Goal: Task Accomplishment & Management: Use online tool/utility

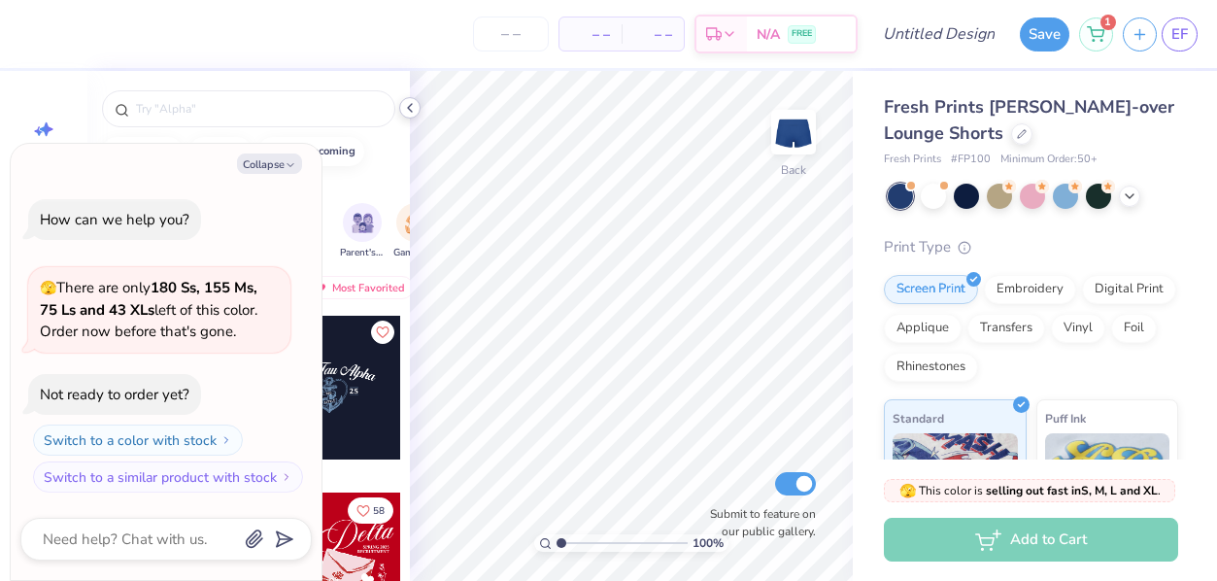
click at [414, 105] on icon at bounding box center [410, 108] width 16 height 16
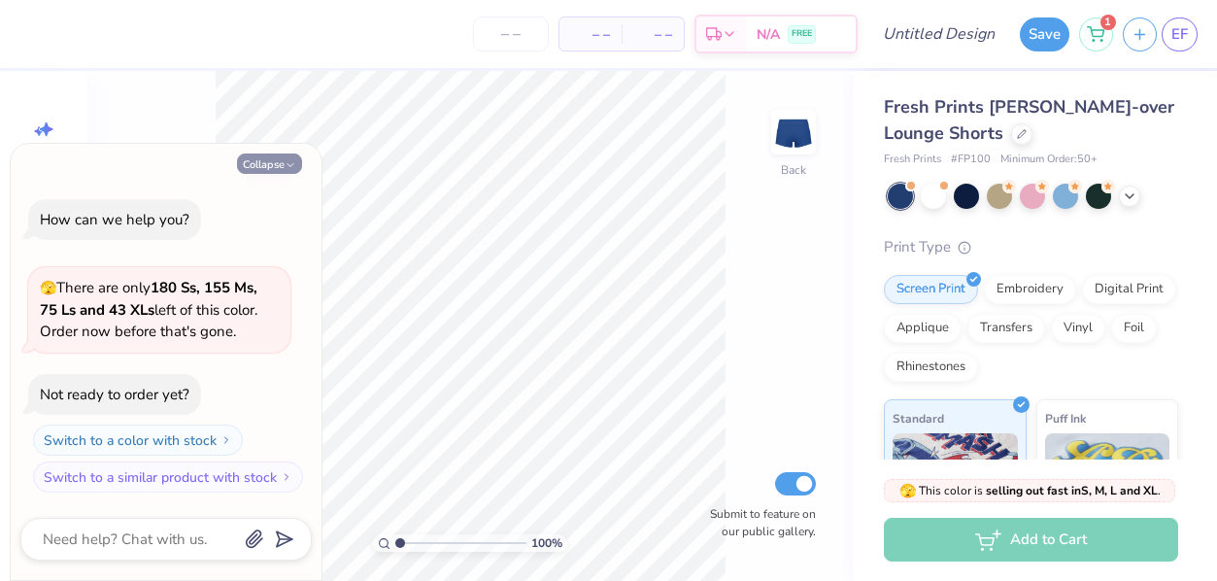
click at [269, 168] on button "Collapse" at bounding box center [269, 163] width 65 height 20
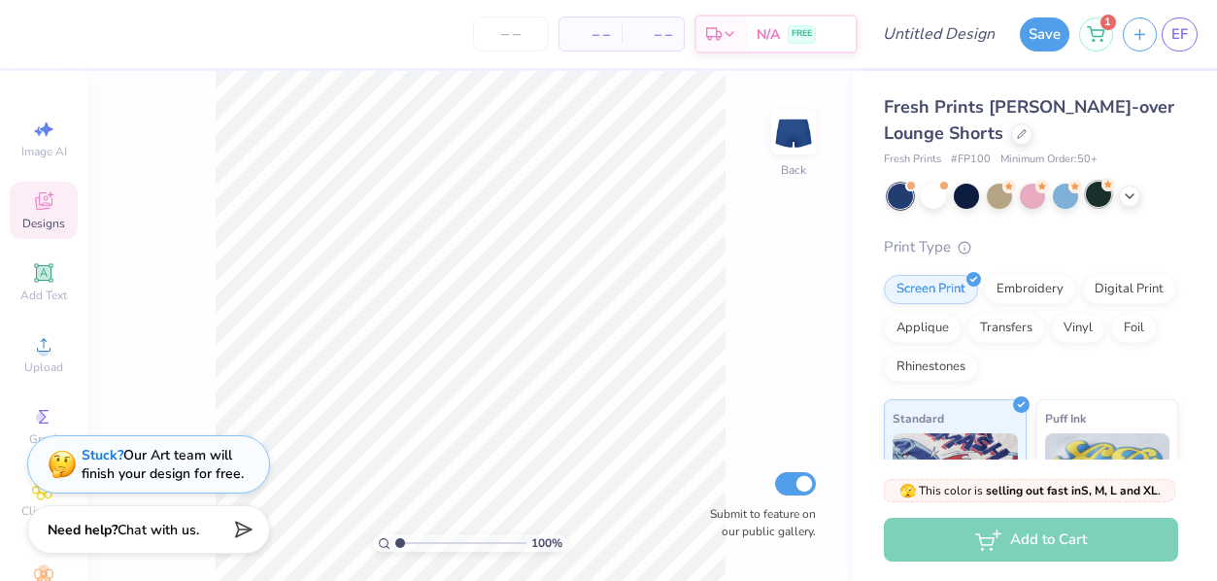
click at [1099, 198] on div at bounding box center [1098, 194] width 25 height 25
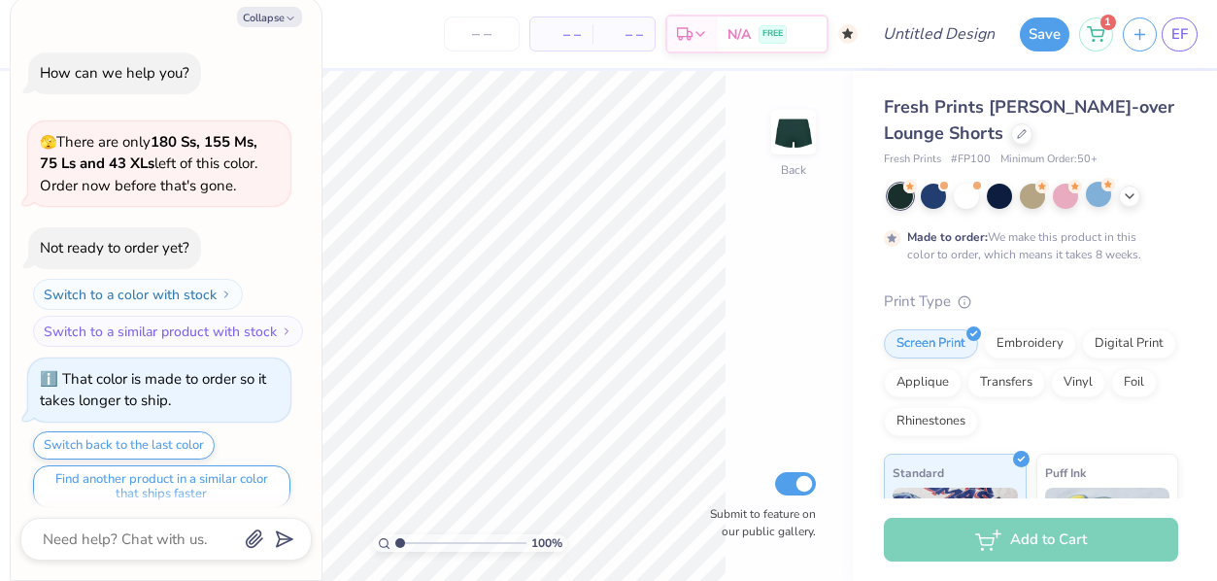
scroll to position [12, 0]
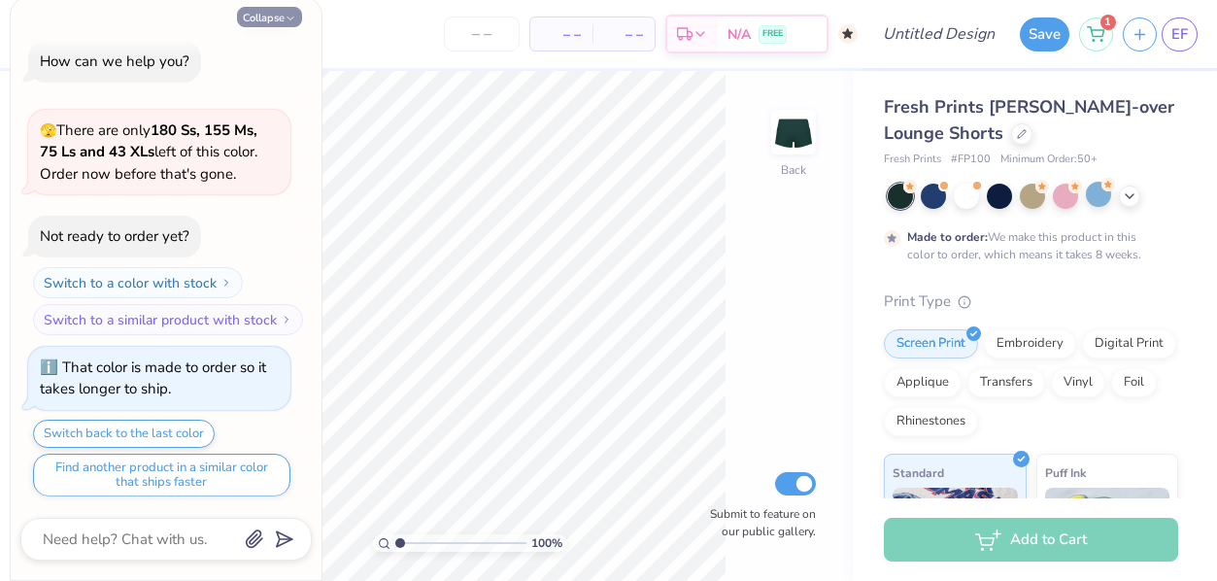
click at [260, 16] on button "Collapse" at bounding box center [269, 17] width 65 height 20
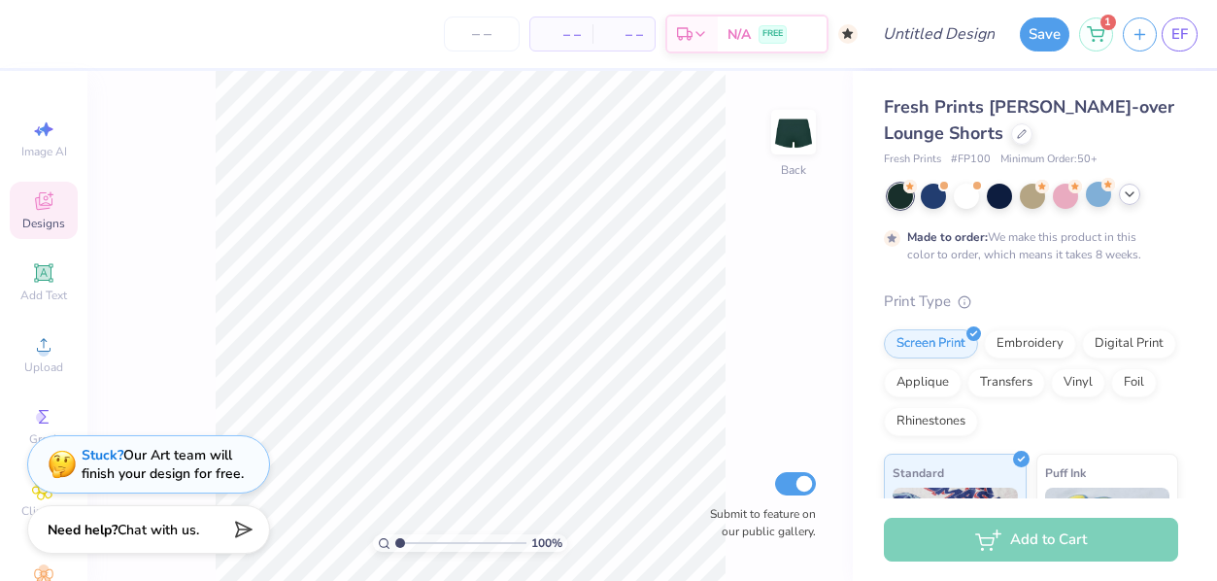
click at [1131, 197] on icon at bounding box center [1130, 194] width 16 height 16
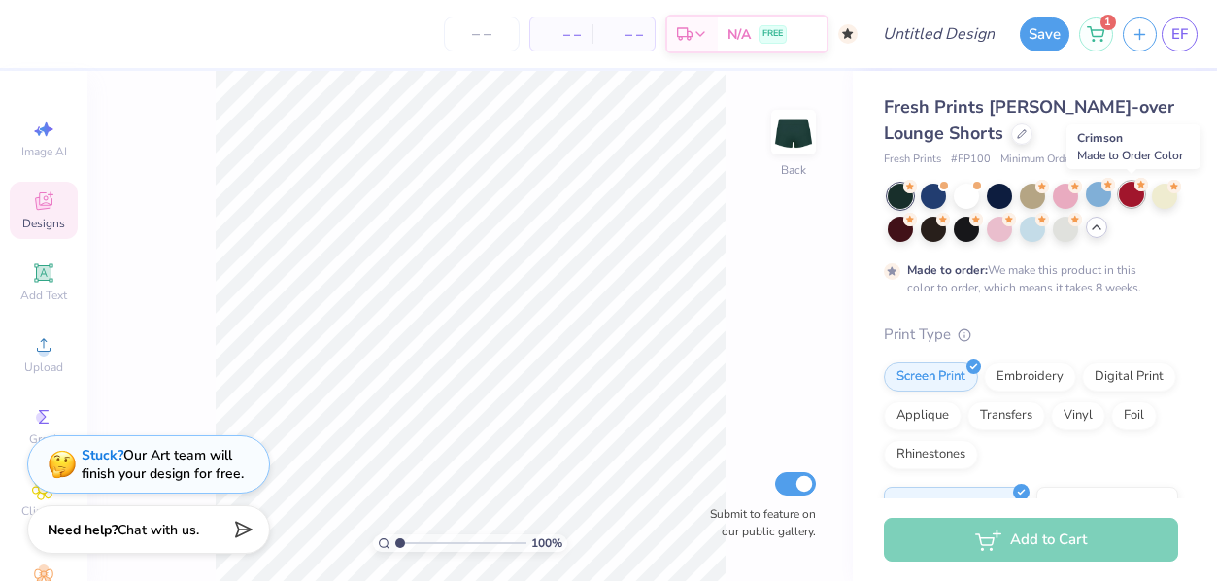
click at [1127, 197] on div at bounding box center [1131, 194] width 25 height 25
click at [931, 195] on div at bounding box center [933, 194] width 25 height 25
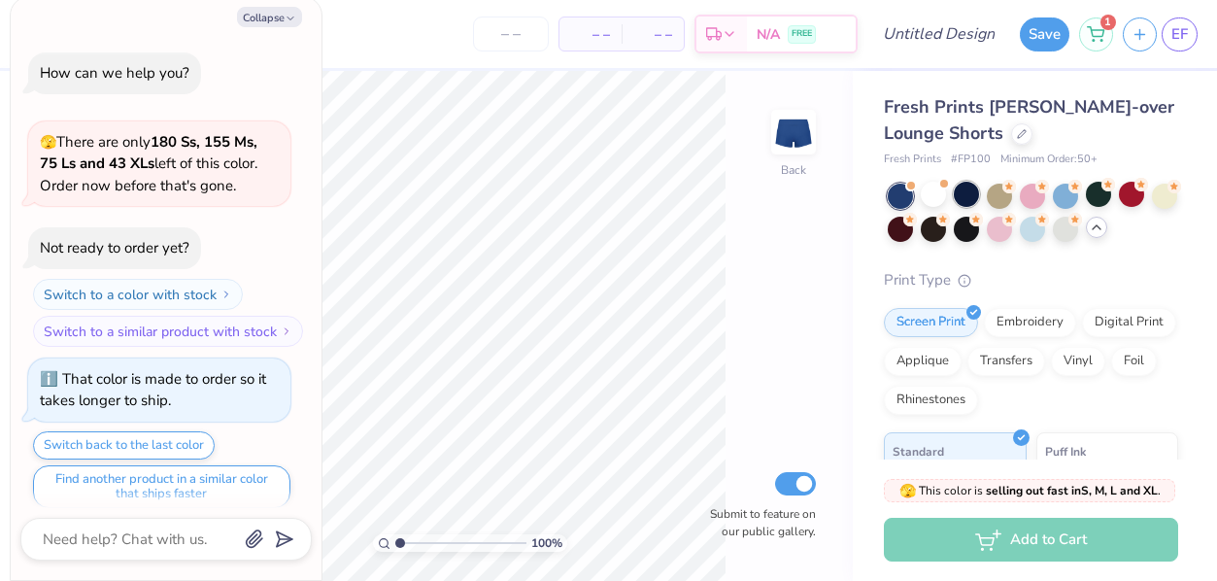
scroll to position [357, 0]
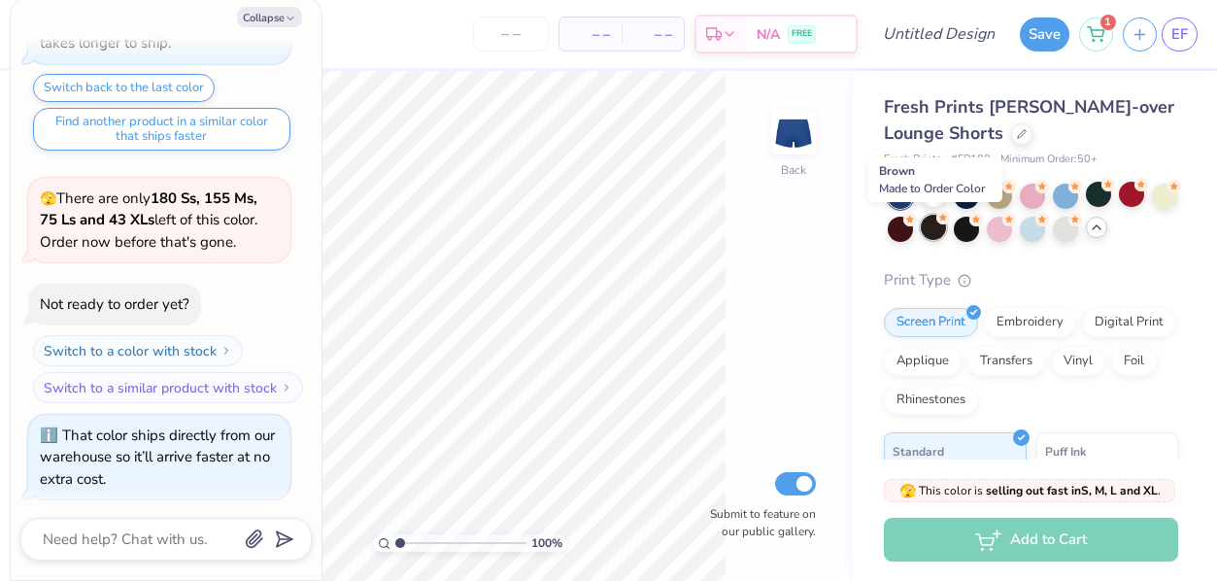
click at [932, 234] on div at bounding box center [933, 227] width 25 height 25
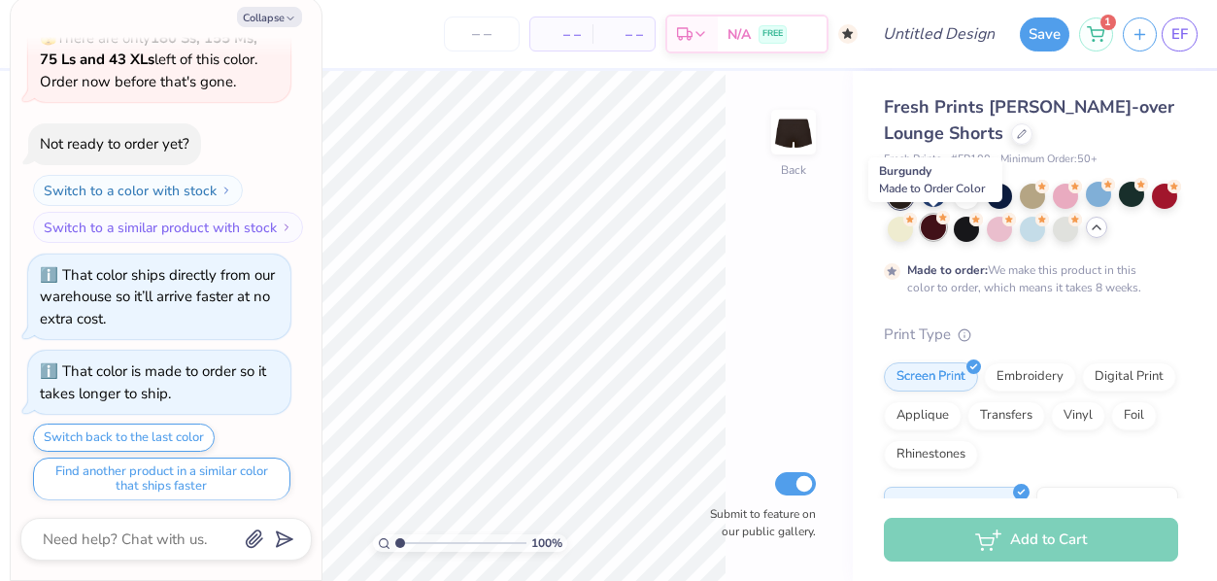
click at [934, 228] on div at bounding box center [933, 227] width 25 height 25
click at [279, 21] on button "Collapse" at bounding box center [269, 17] width 65 height 20
type textarea "x"
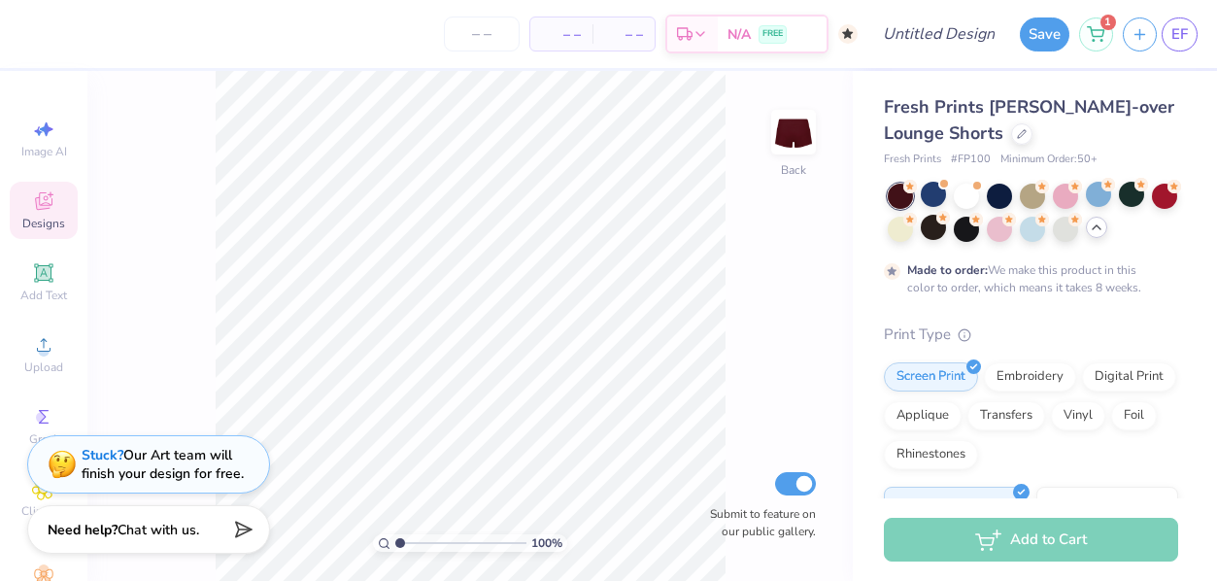
click at [46, 217] on span "Designs" at bounding box center [43, 224] width 43 height 16
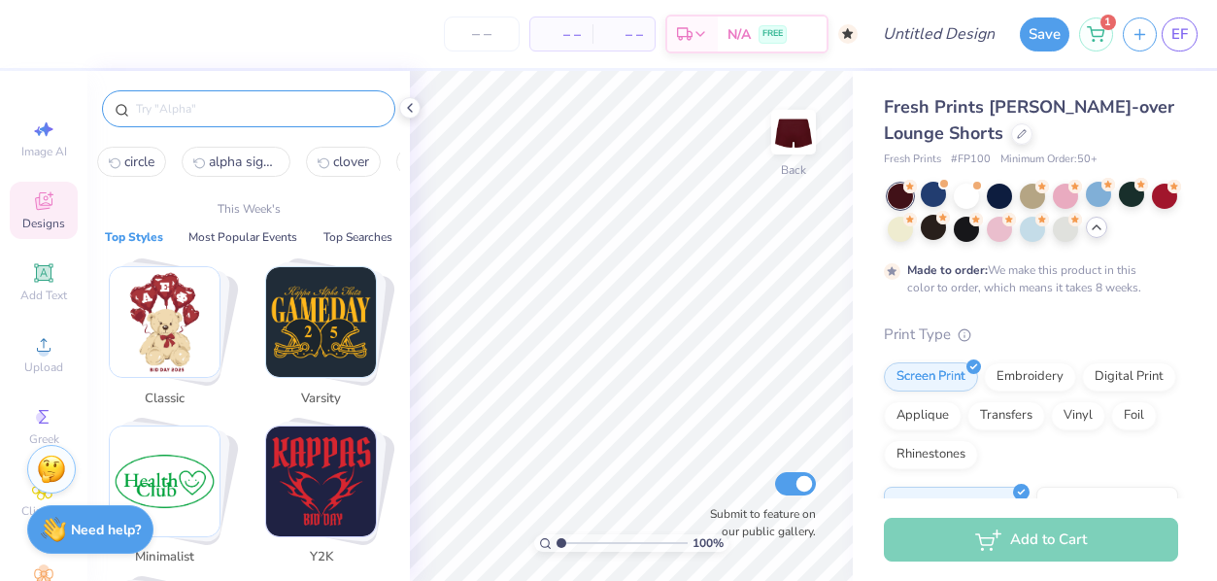
click at [179, 106] on input "text" at bounding box center [258, 108] width 249 height 19
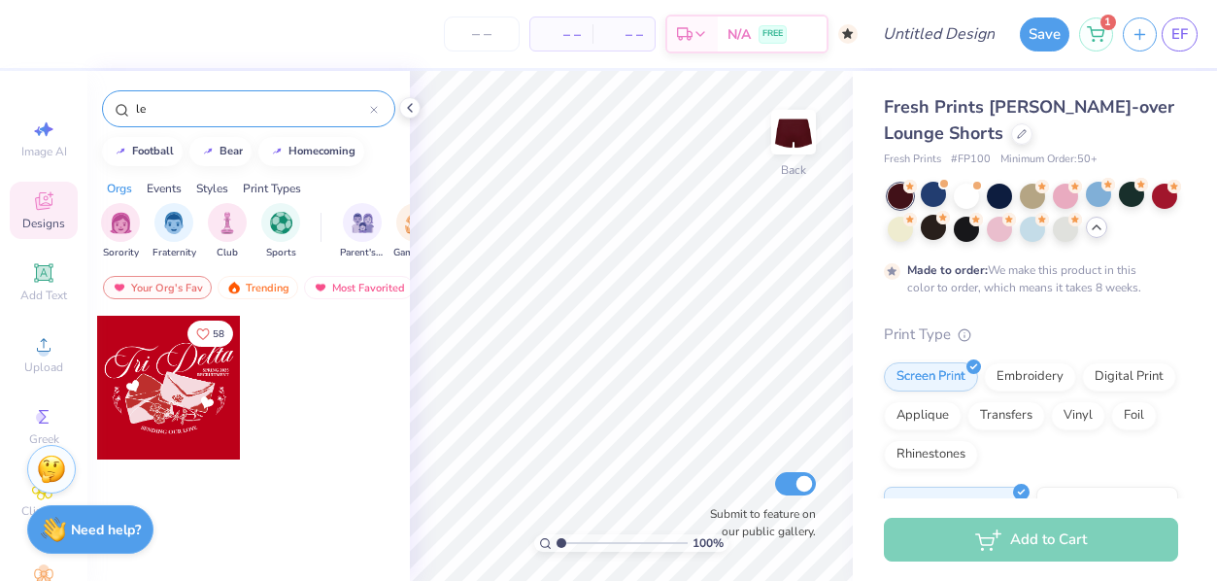
type input "l"
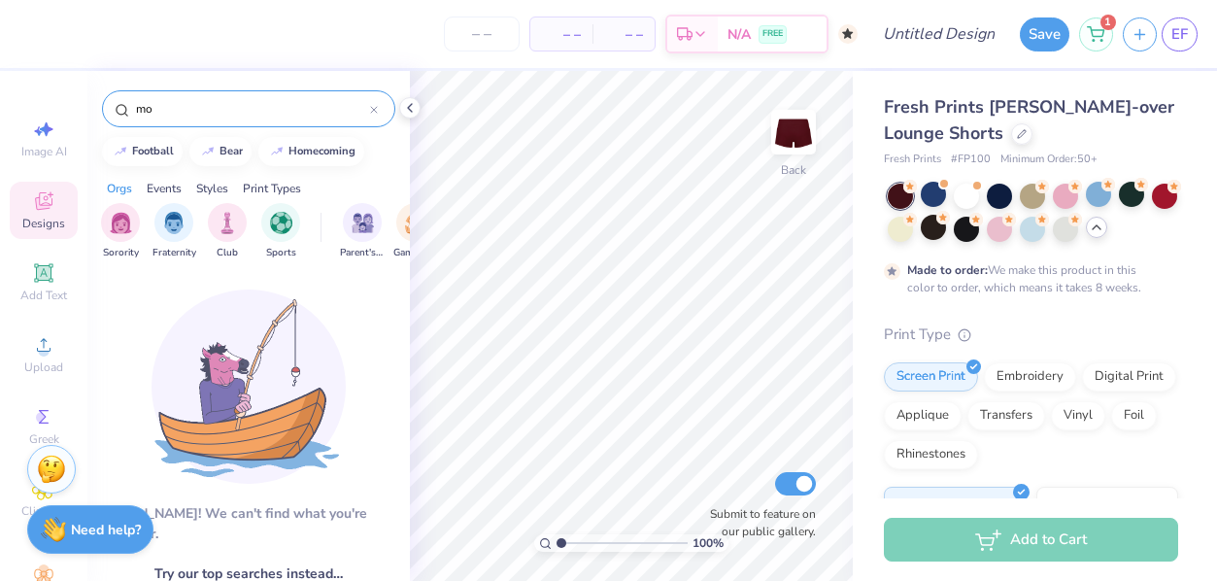
type input "m"
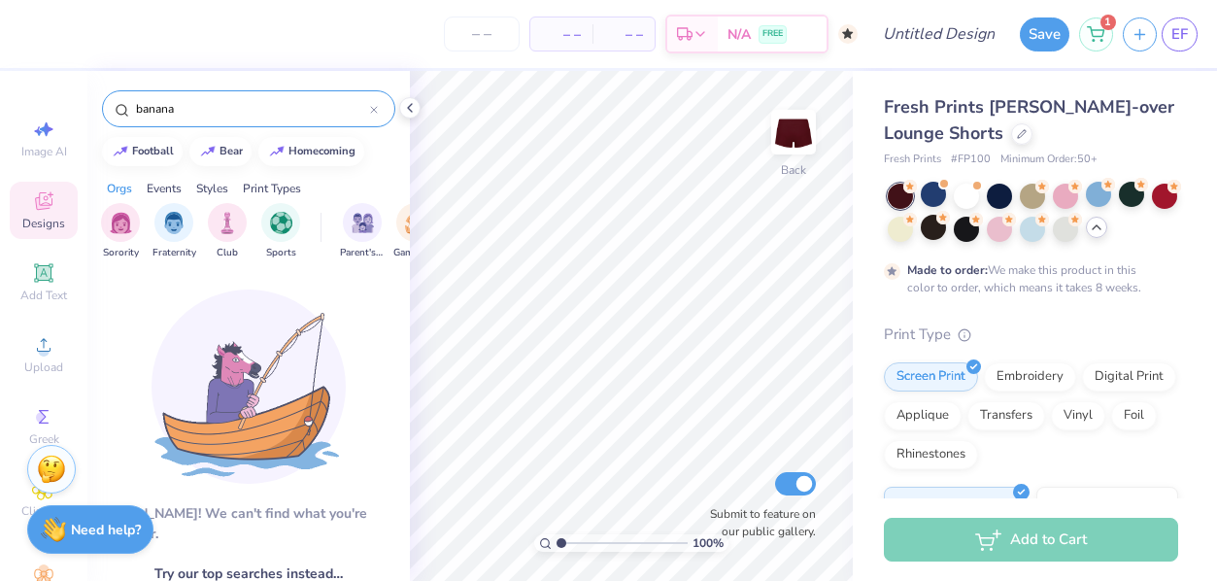
scroll to position [6, 0]
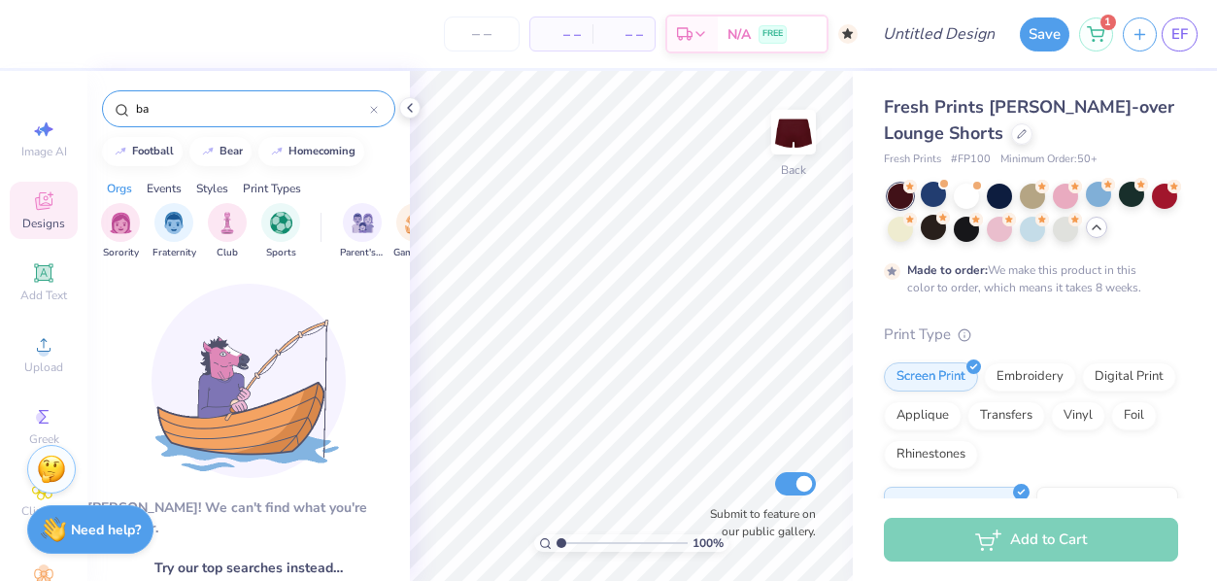
type input "b"
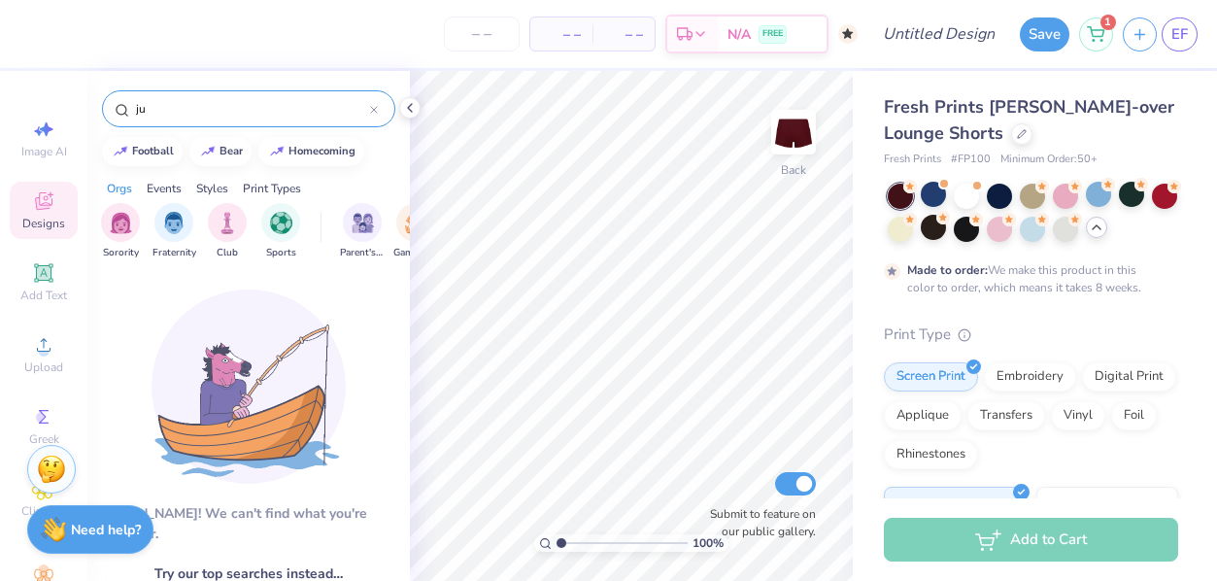
type input "j"
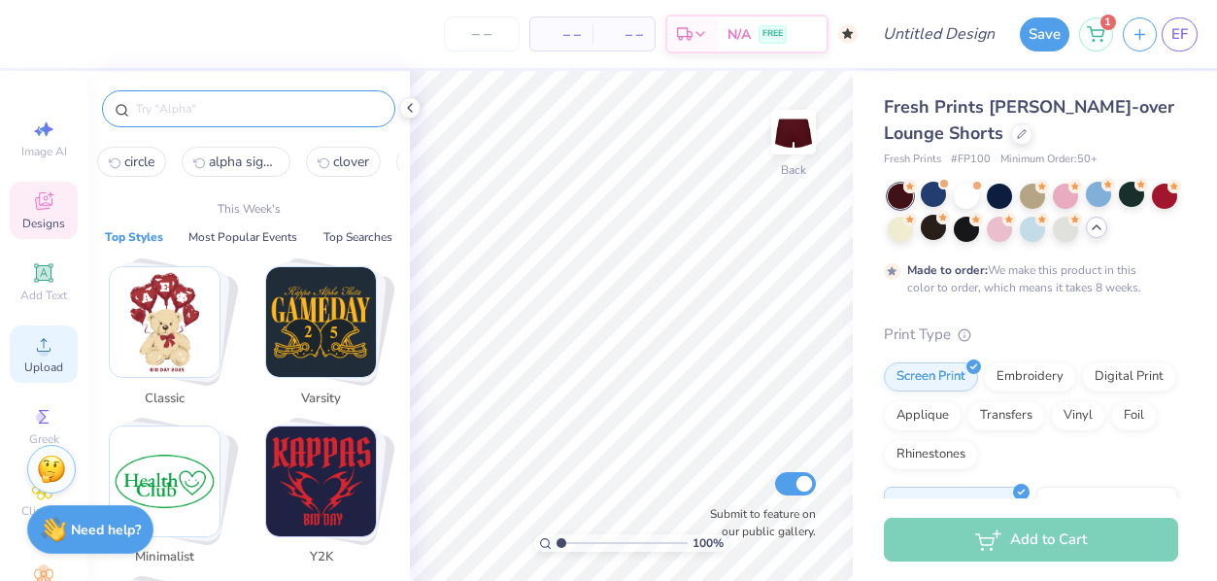
click at [44, 354] on circle at bounding box center [43, 351] width 11 height 11
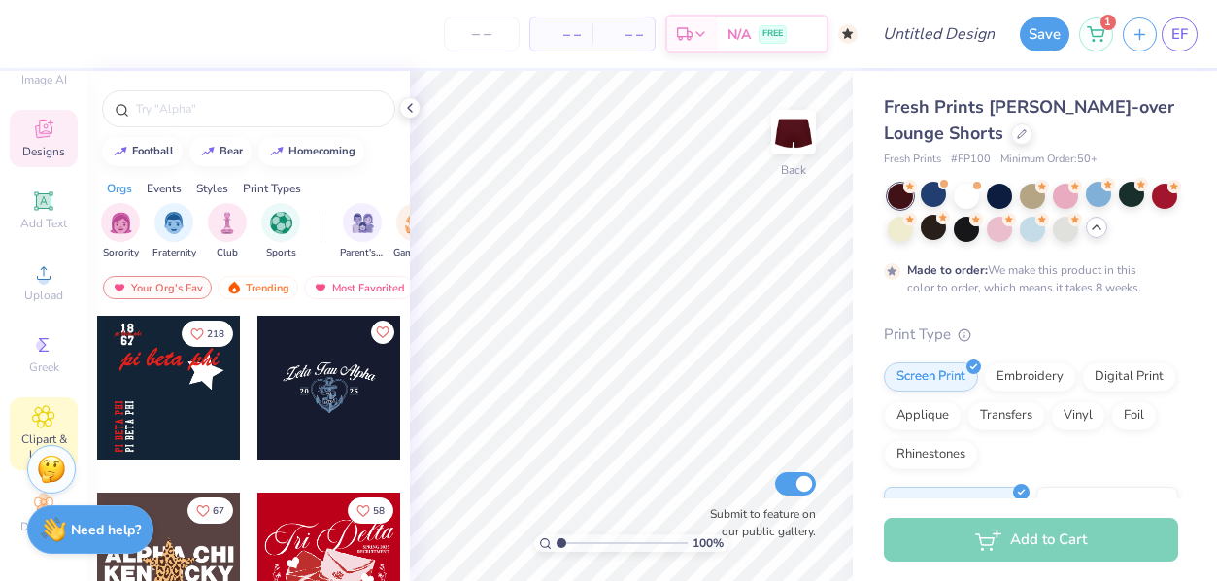
scroll to position [72, 0]
click at [38, 414] on icon at bounding box center [43, 416] width 21 height 21
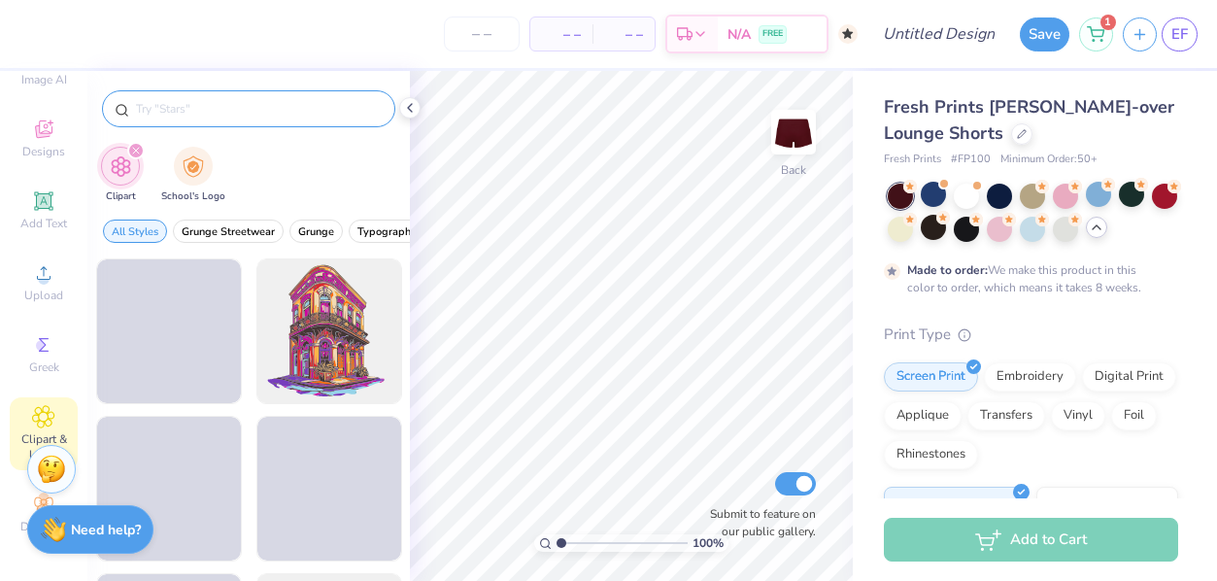
click at [250, 111] on input "text" at bounding box center [258, 108] width 249 height 19
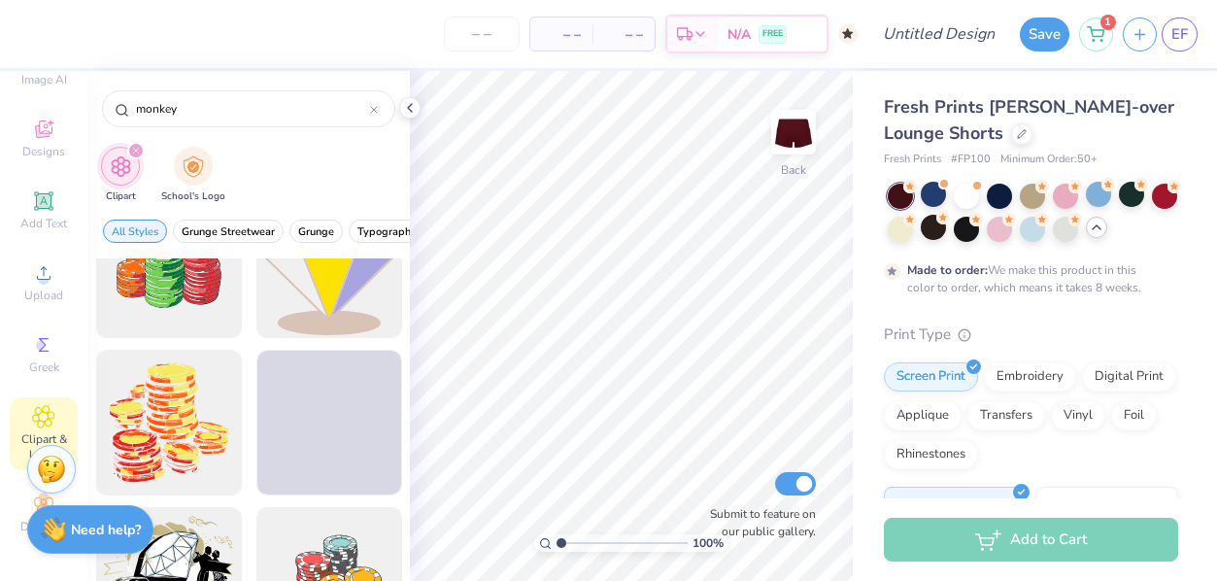
scroll to position [1042, 0]
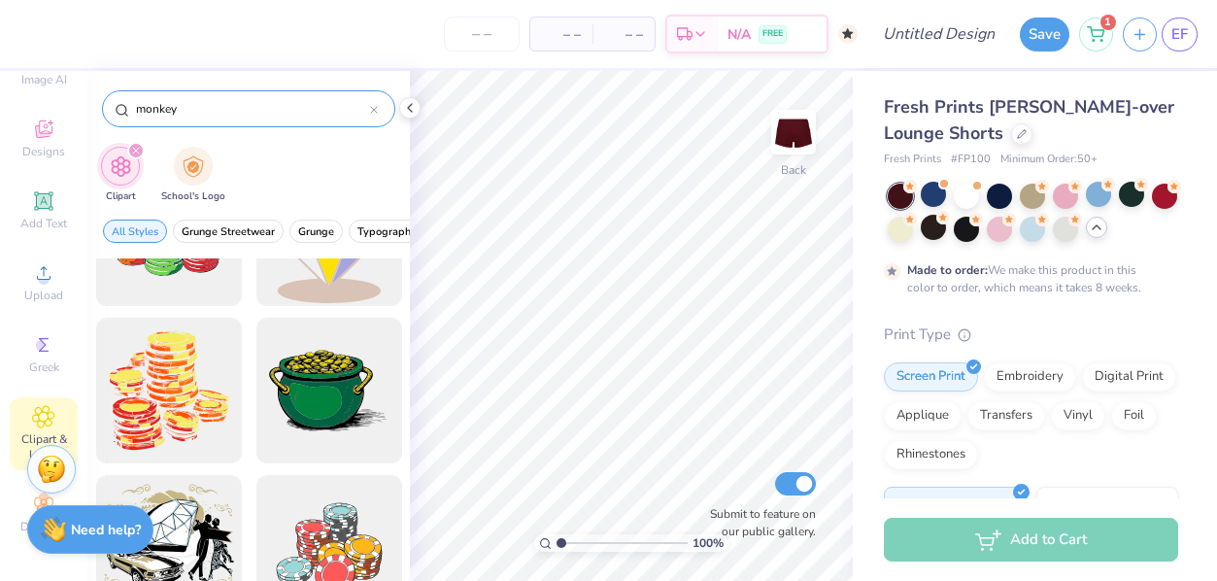
click at [256, 101] on input "monkey" at bounding box center [252, 108] width 236 height 19
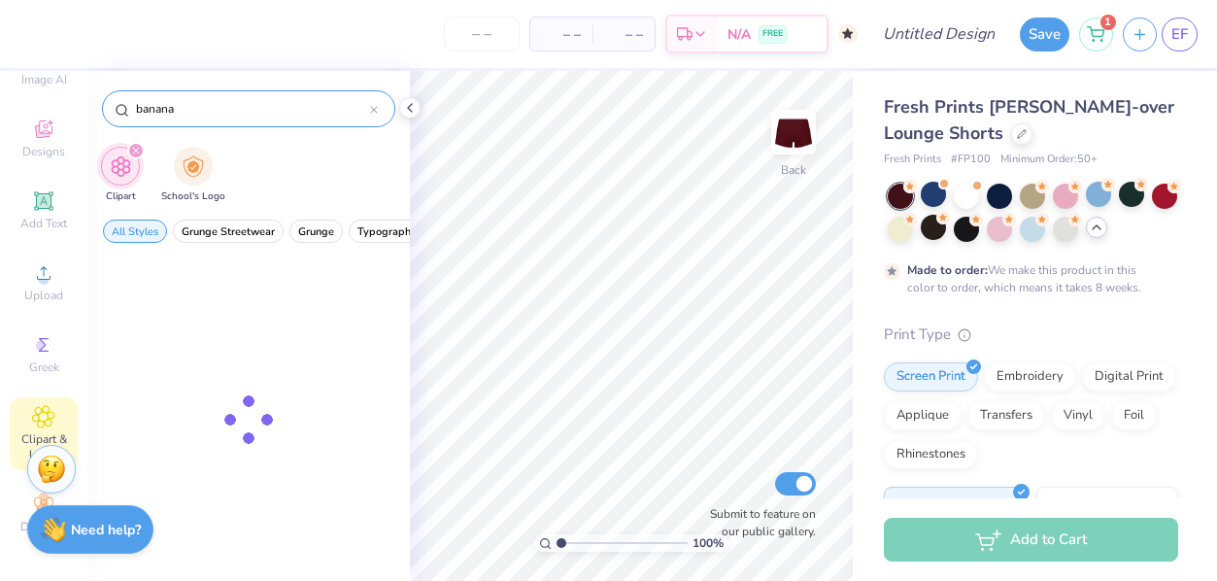
type input "banana"
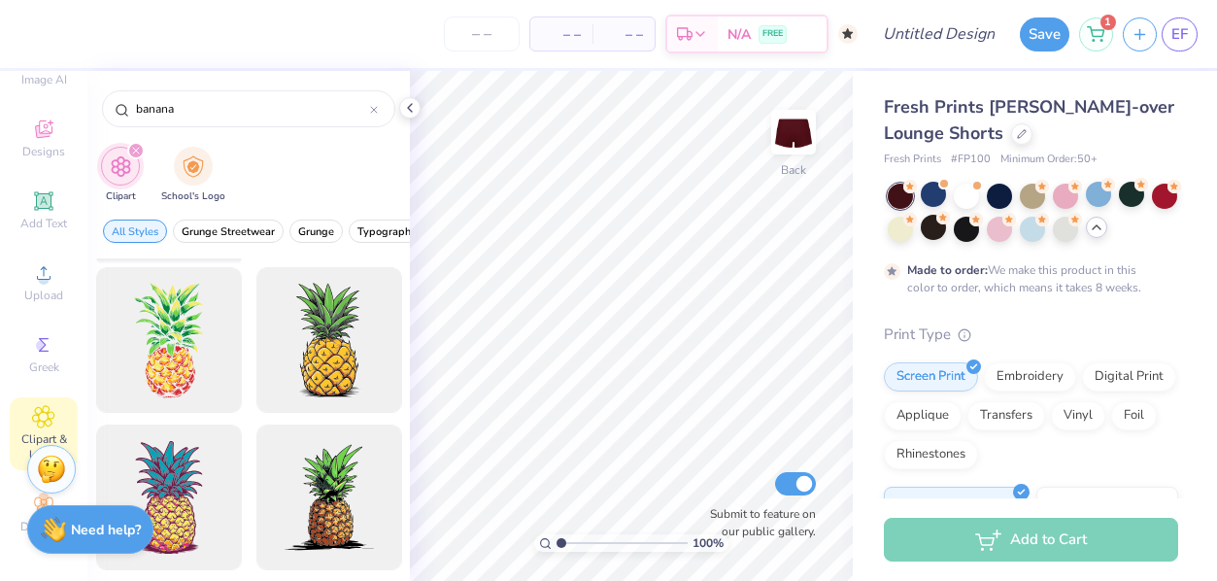
scroll to position [149, 0]
click at [375, 109] on icon at bounding box center [374, 110] width 6 height 6
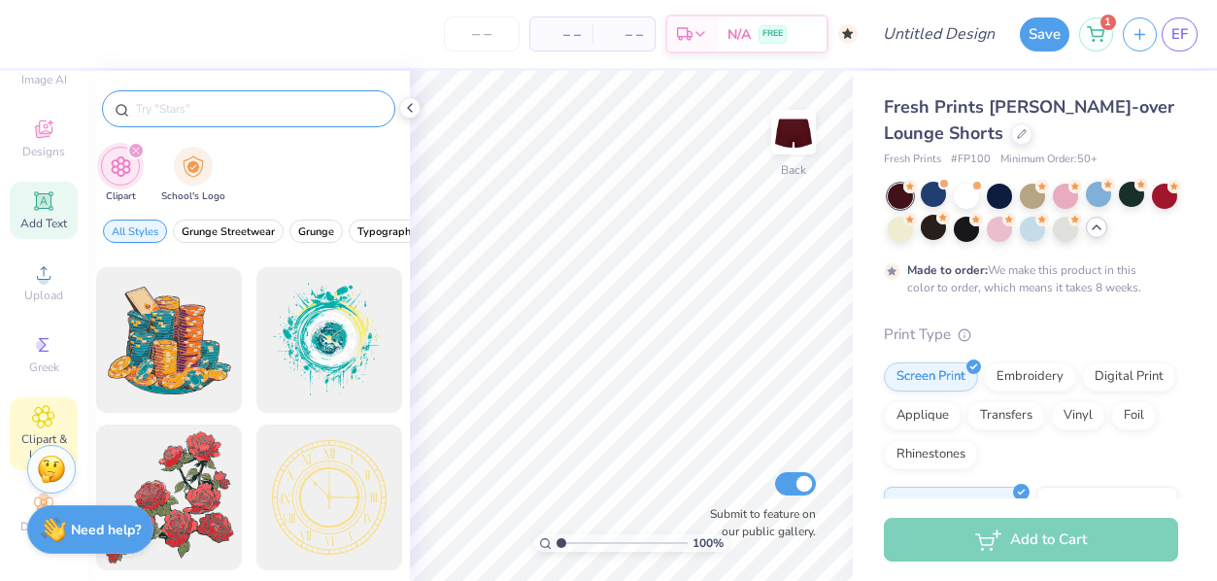
click at [51, 209] on icon at bounding box center [43, 200] width 23 height 23
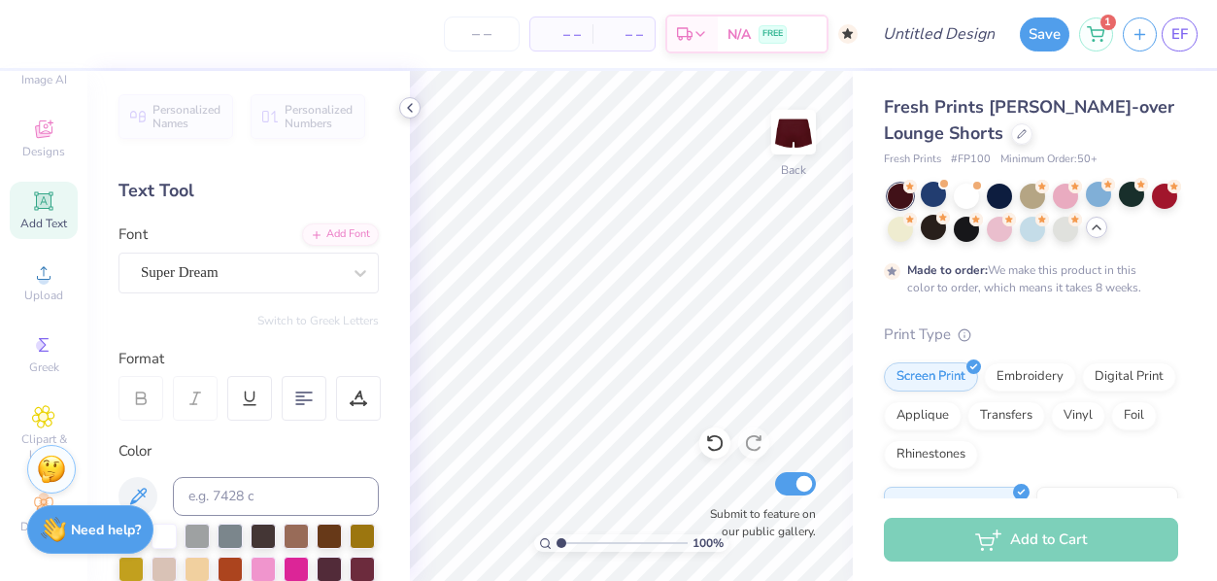
click at [419, 105] on div at bounding box center [409, 107] width 21 height 21
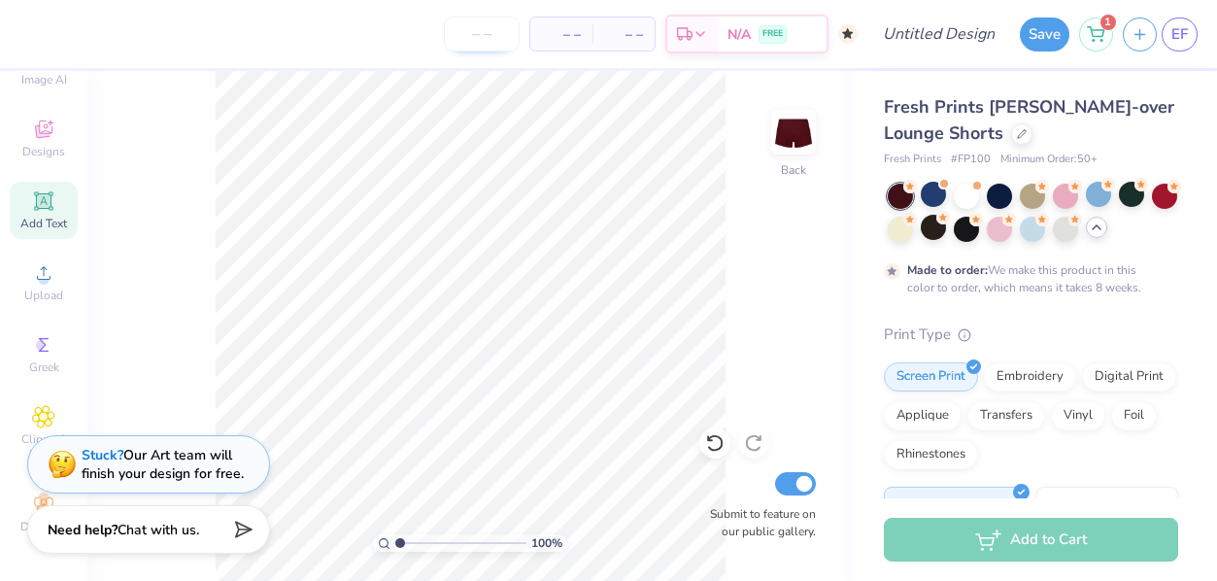
click at [488, 33] on input "number" at bounding box center [482, 34] width 76 height 35
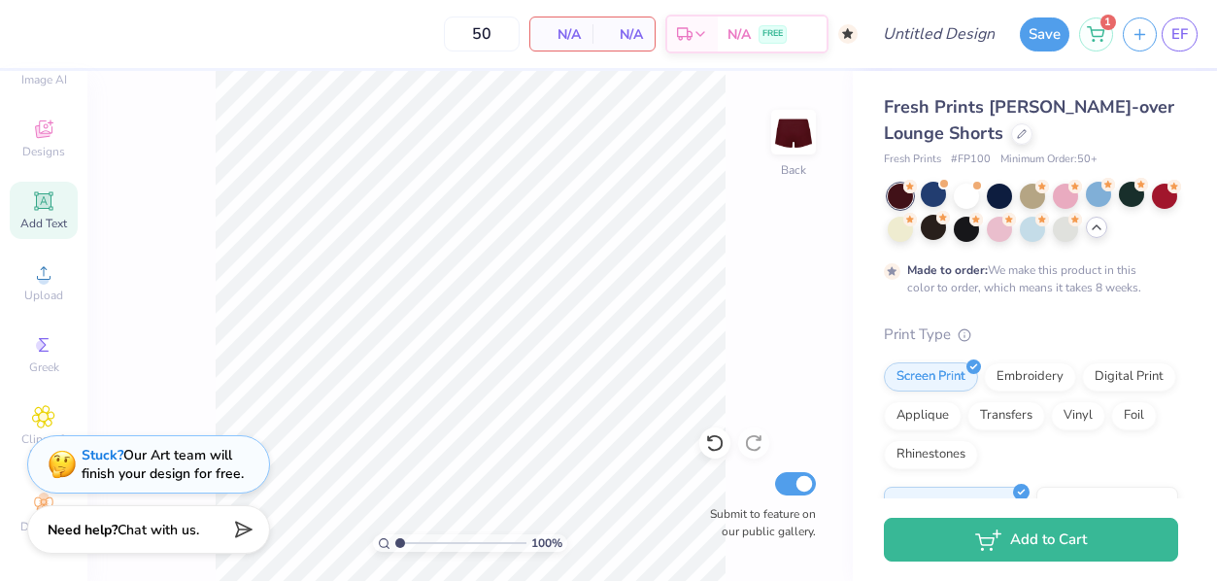
type input "50"
click at [431, 38] on div "50 N/A Per Item N/A Total Est. Delivery N/A FREE" at bounding box center [443, 34] width 828 height 68
click at [48, 152] on span "Designs" at bounding box center [43, 152] width 43 height 16
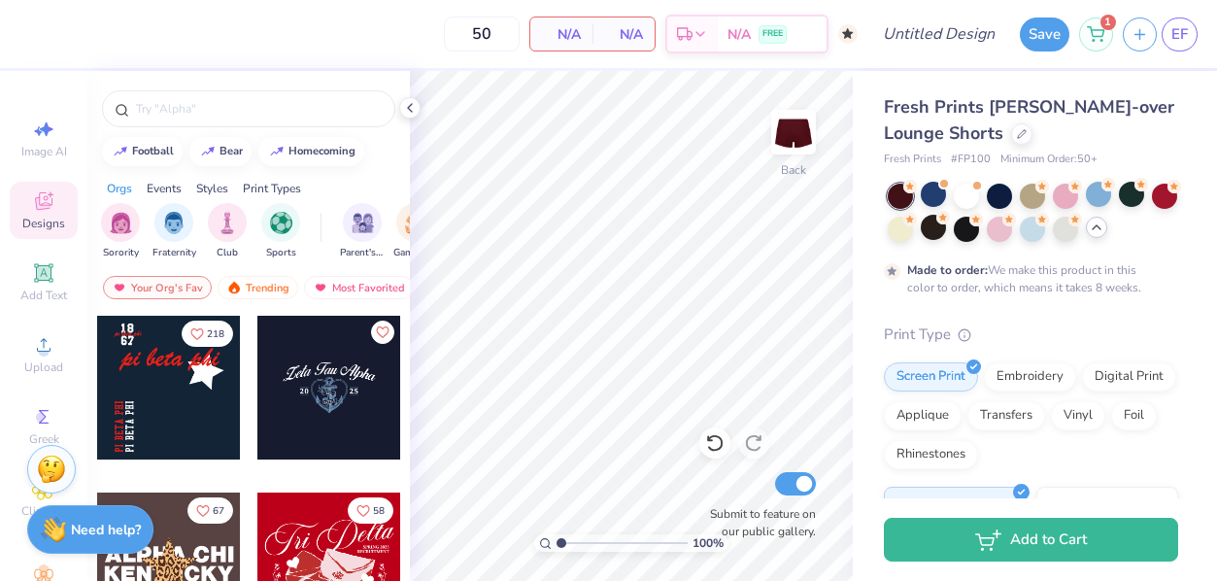
scroll to position [0, 0]
click at [46, 285] on div "Add Text" at bounding box center [44, 281] width 68 height 57
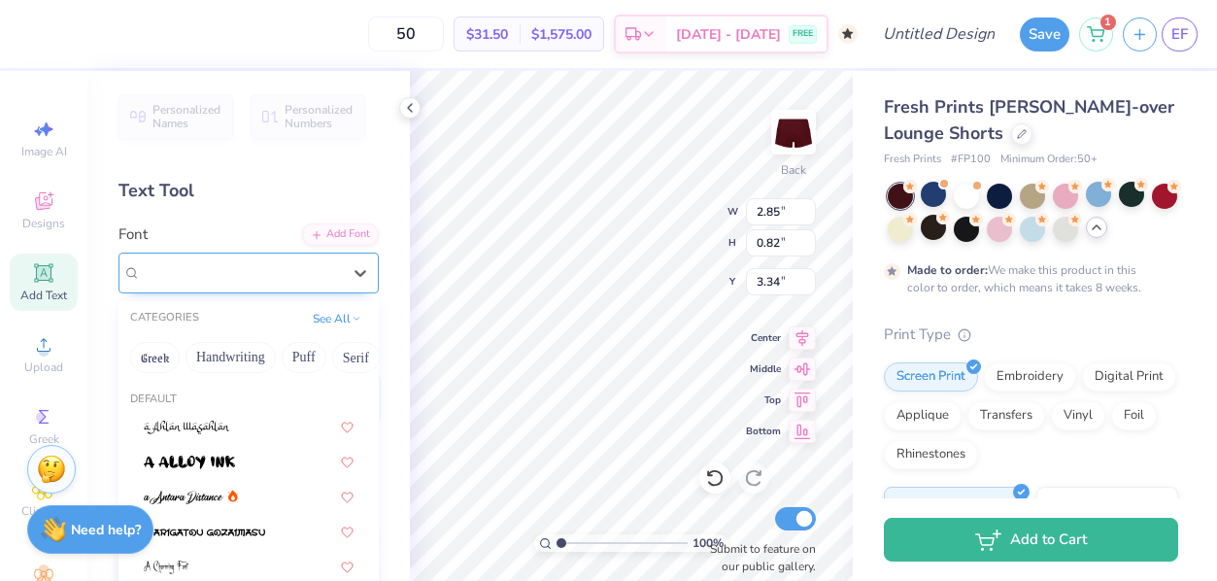
click at [287, 279] on div "Super Dream" at bounding box center [241, 272] width 204 height 30
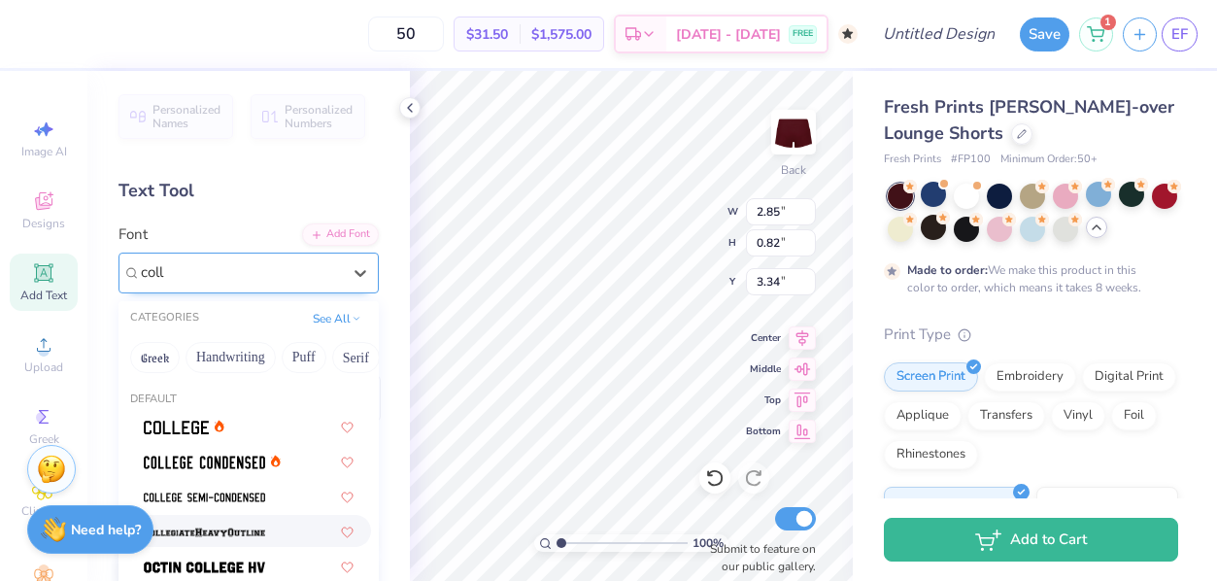
click at [210, 539] on img at bounding box center [204, 532] width 121 height 14
type input "coll"
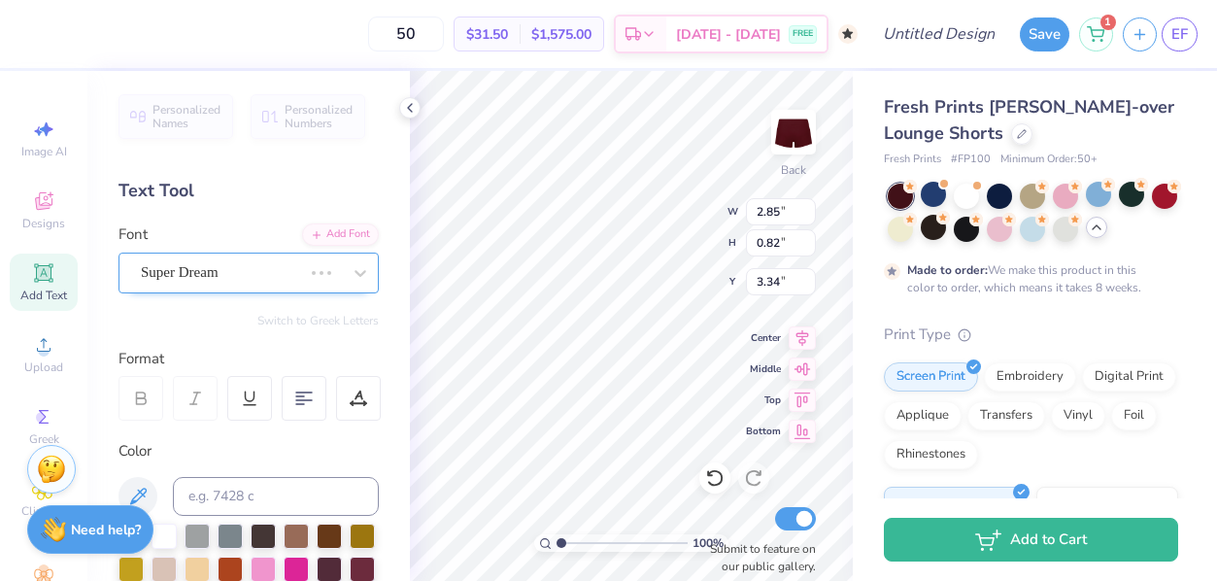
type input "3.20"
type input "0.87"
type input "3.31"
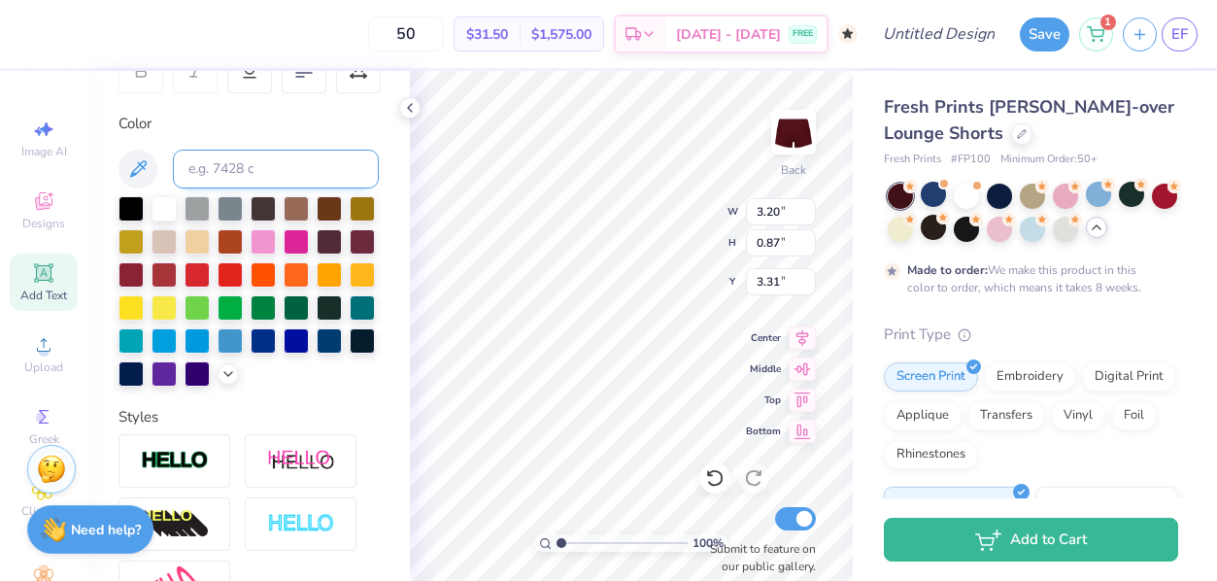
scroll to position [312, 0]
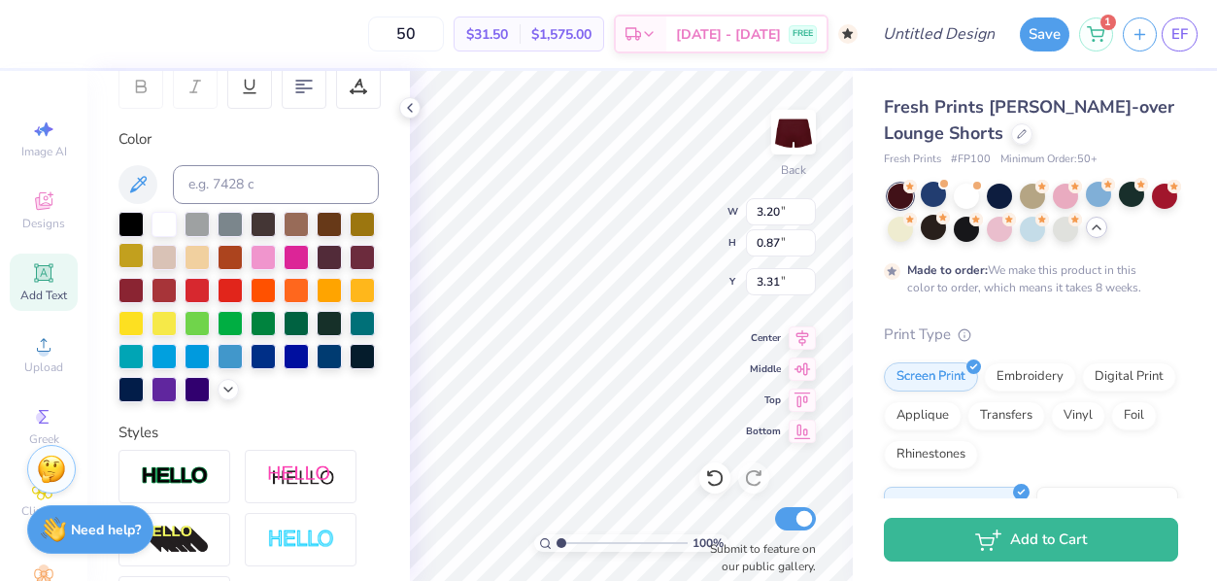
type textarea "AST"
click at [134, 257] on div at bounding box center [130, 255] width 25 height 25
type input "2.27"
click at [409, 108] on icon at bounding box center [410, 108] width 16 height 16
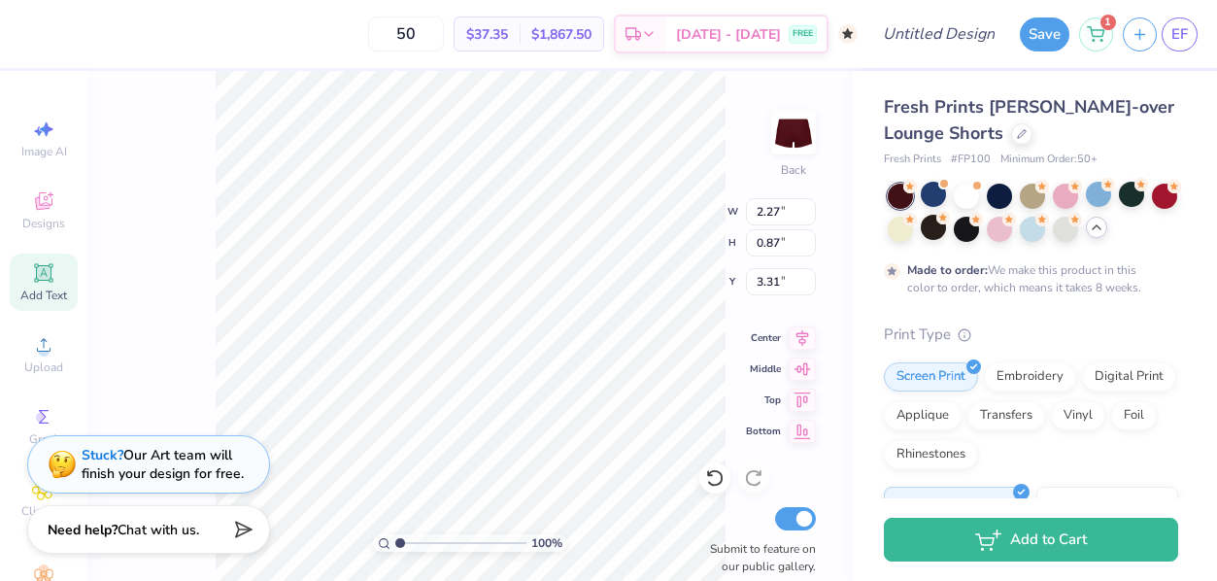
type input "5.05"
